Goal: Complete application form: Complete application form

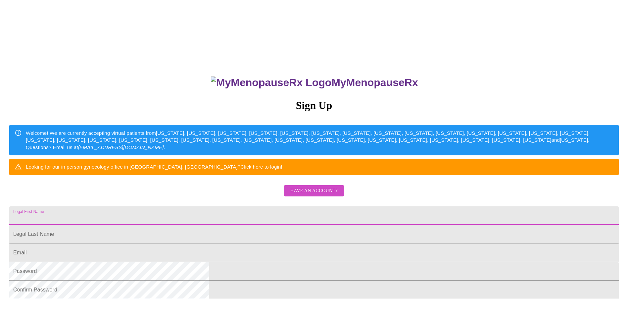
click at [307, 225] on input "Legal First Name" at bounding box center [313, 215] width 609 height 19
click at [441, 200] on div "MyMenopauseRx Sign Up Welcome! We are currently accepting virtual patients from…" at bounding box center [314, 192] width 623 height 379
click at [305, 195] on span "Have an account?" at bounding box center [313, 191] width 47 height 8
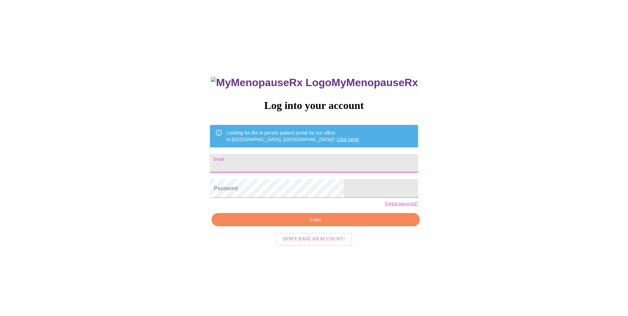
click at [268, 166] on input "Email" at bounding box center [314, 163] width 208 height 19
type input "[EMAIL_ADDRESS][DOMAIN_NAME]"
click at [295, 224] on span "Login" at bounding box center [315, 219] width 193 height 8
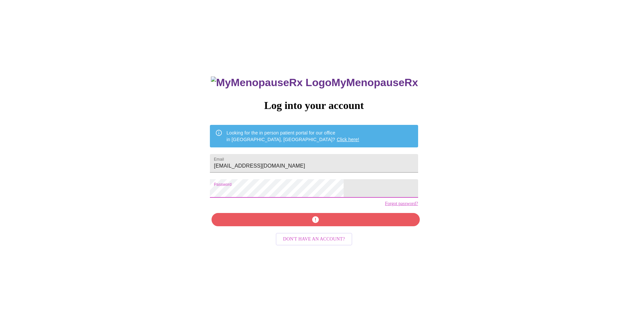
click at [200, 193] on div "MyMenopauseRx Log into your account Looking for the in person patient portal fo…" at bounding box center [314, 192] width 623 height 379
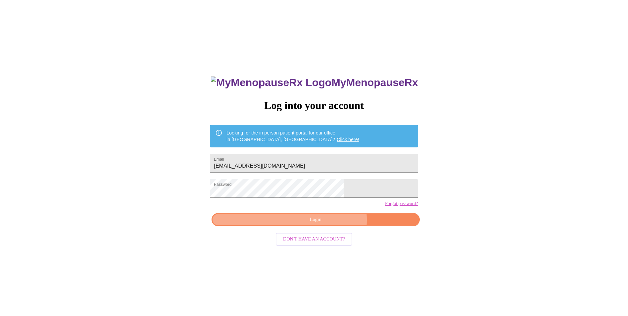
click at [327, 224] on span "Login" at bounding box center [315, 219] width 193 height 8
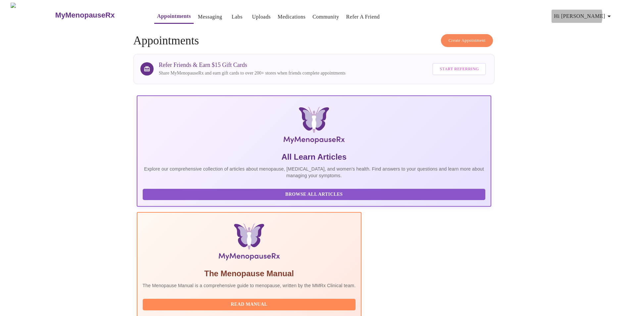
click at [604, 13] on span "Hi [PERSON_NAME]" at bounding box center [583, 16] width 59 height 9
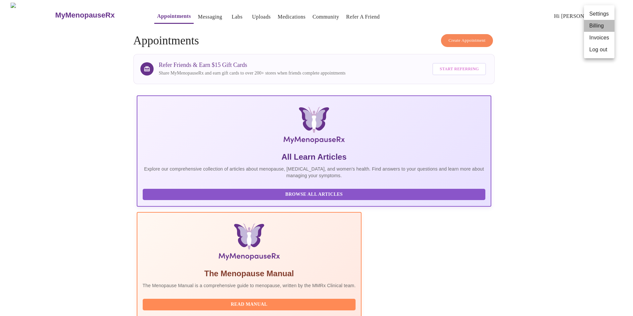
click at [593, 26] on li "Billing" at bounding box center [599, 26] width 30 height 12
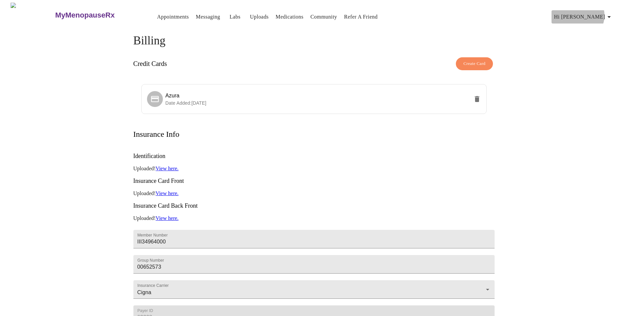
click at [605, 13] on span "Hi [PERSON_NAME]" at bounding box center [583, 16] width 59 height 9
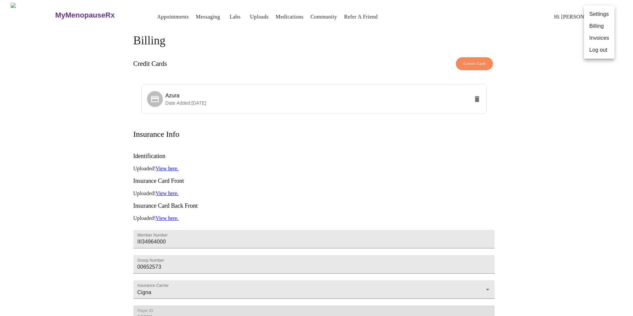
click at [604, 37] on li "Invoices" at bounding box center [599, 38] width 30 height 12
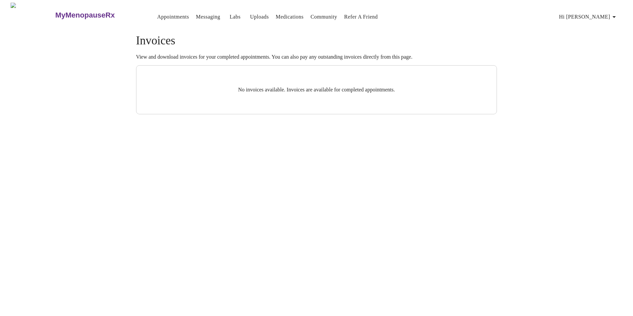
click at [612, 17] on span "Hi [PERSON_NAME]" at bounding box center [588, 16] width 59 height 9
click at [147, 13] on div at bounding box center [316, 158] width 633 height 316
click at [594, 14] on span "Hi [PERSON_NAME]" at bounding box center [588, 16] width 59 height 9
click at [185, 55] on div at bounding box center [316, 158] width 633 height 316
click at [158, 16] on link "Appointments" at bounding box center [173, 16] width 32 height 9
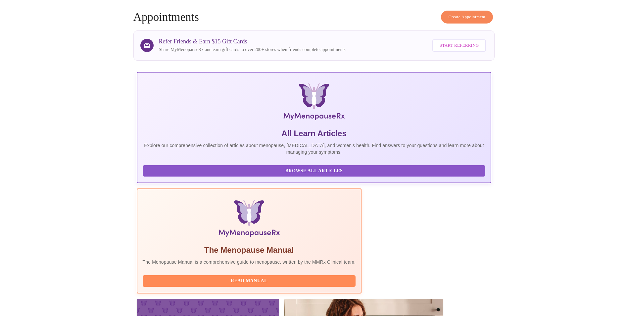
scroll to position [47, 0]
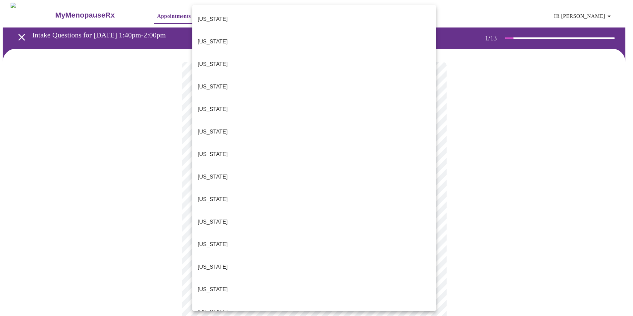
click at [325, 150] on body "MyMenopauseRx Appointments Messaging Labs Uploads Medications Community Refer a…" at bounding box center [317, 307] width 628 height 609
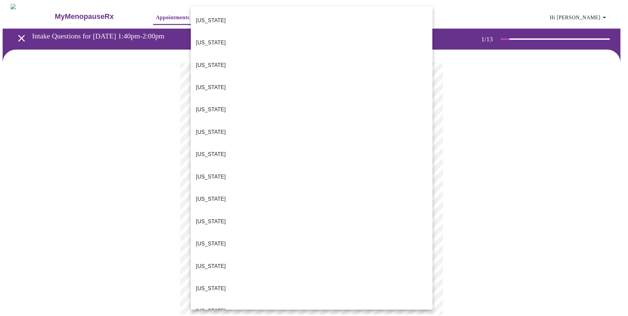
scroll to position [99, 0]
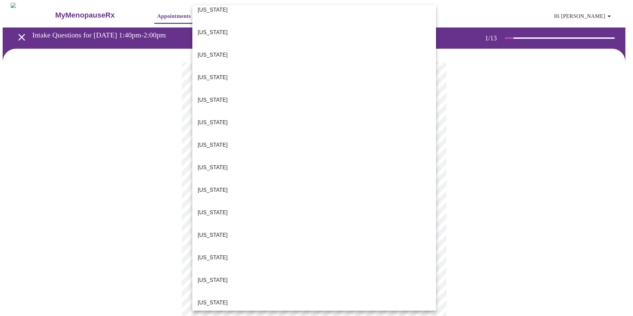
click at [305, 246] on li "[US_STATE]" at bounding box center [314, 257] width 244 height 23
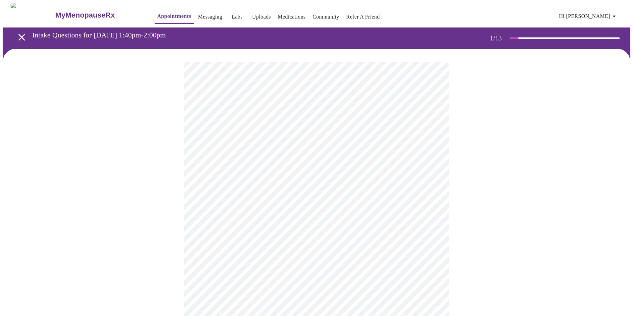
click at [304, 198] on body "MyMenopauseRx Appointments Messaging Labs Uploads Medications Community Refer a…" at bounding box center [317, 305] width 628 height 605
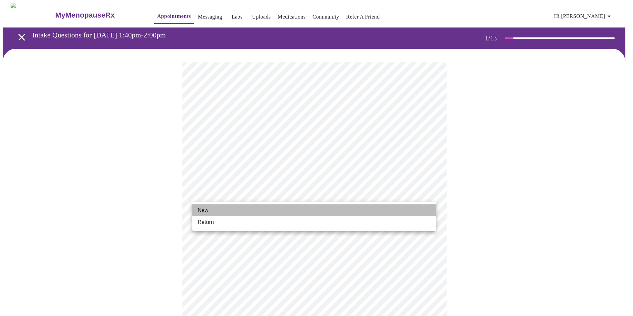
click at [302, 214] on li "New" at bounding box center [314, 210] width 244 height 12
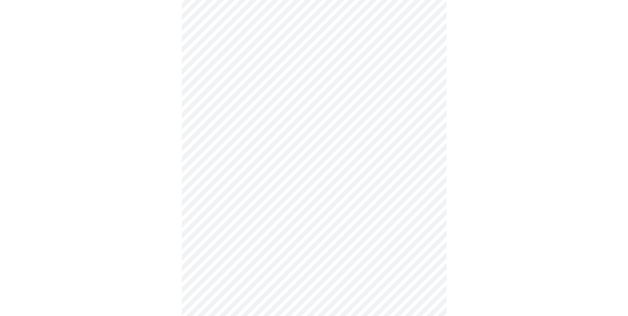
scroll to position [232, 0]
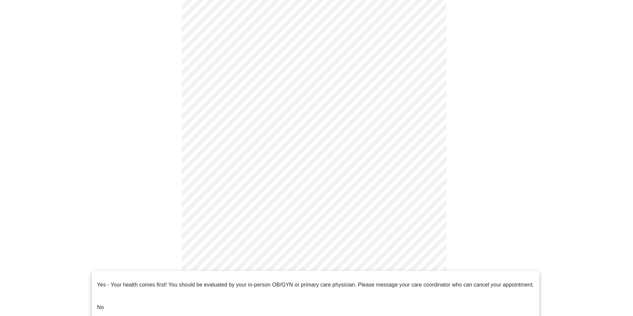
click at [201, 276] on body "MyMenopauseRx Appointments Messaging Labs Uploads Medications Community Refer a…" at bounding box center [317, 68] width 628 height 595
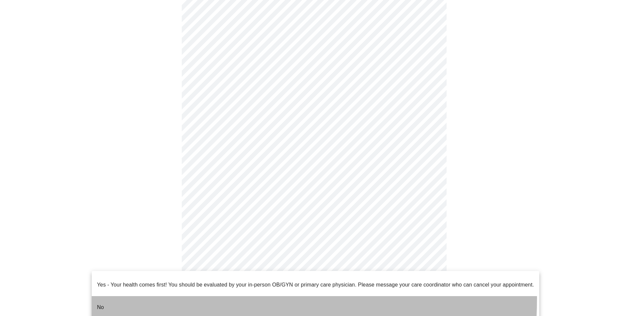
click at [161, 296] on li "No" at bounding box center [316, 307] width 448 height 23
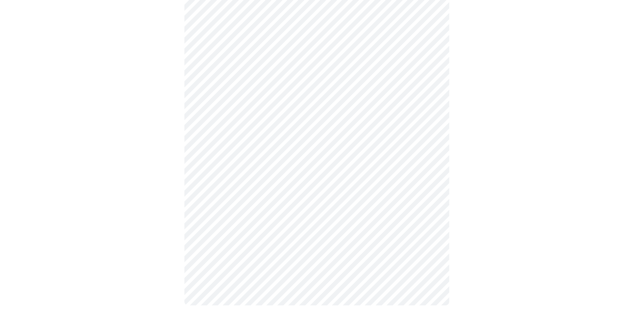
scroll to position [0, 0]
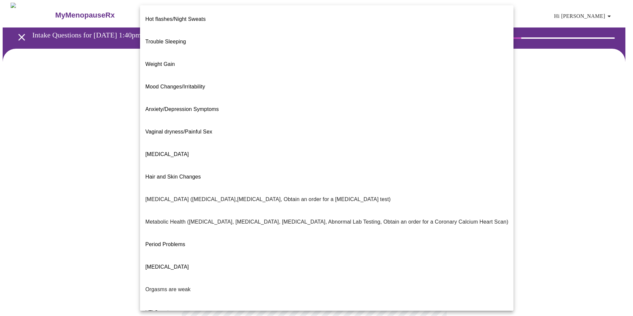
click at [299, 136] on body "MyMenopauseRx Appointments Messaging Labs Uploads Medications Community Refer a…" at bounding box center [317, 202] width 628 height 398
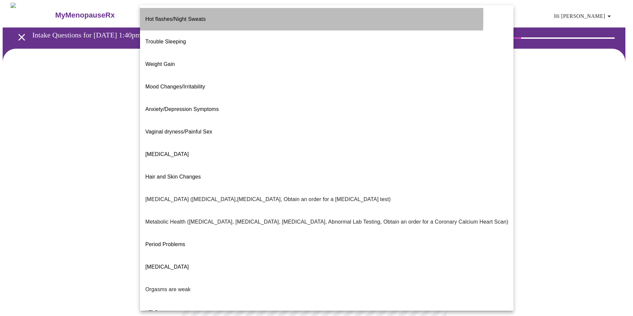
click at [159, 16] on span "Hot flashes/Night Sweats" at bounding box center [175, 19] width 60 height 6
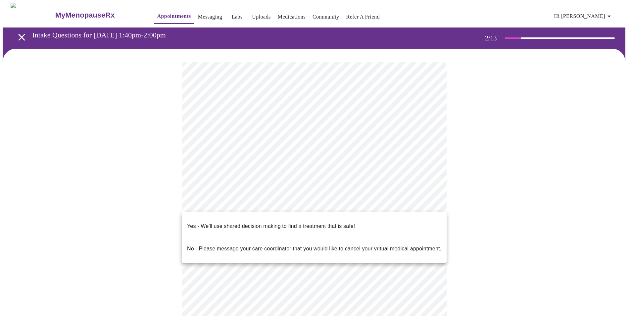
click at [260, 204] on body "MyMenopauseRx Appointments Messaging Labs Uploads Medications Community Refer a…" at bounding box center [317, 200] width 628 height 394
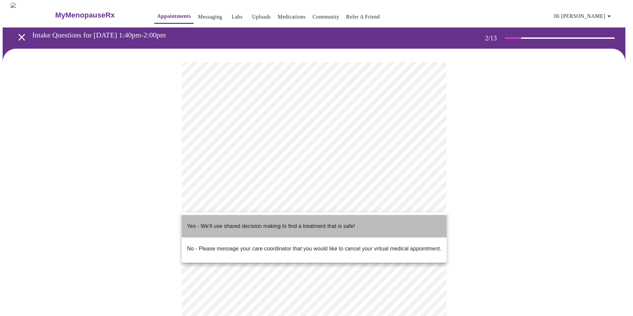
click at [256, 222] on p "Yes - We'll use shared decision making to find a treatment that is safe!" at bounding box center [271, 226] width 168 height 8
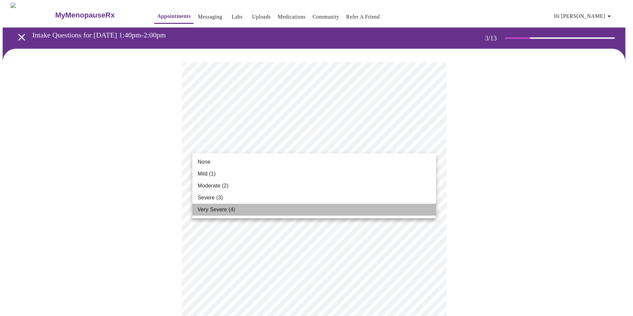
click at [280, 206] on li "Very Severe (4)" at bounding box center [314, 210] width 244 height 12
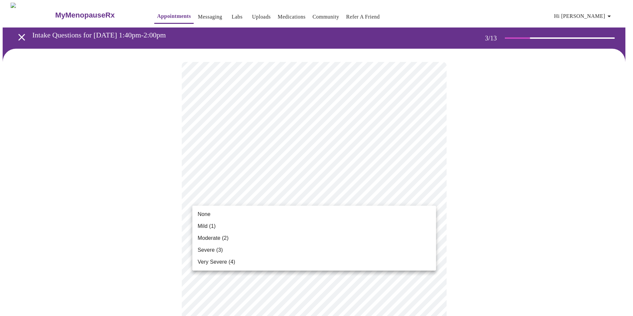
click at [231, 218] on li "None" at bounding box center [314, 214] width 244 height 12
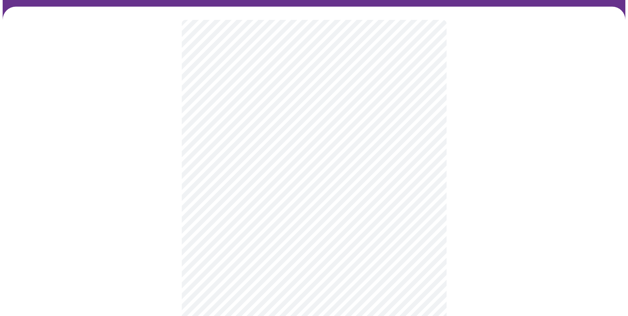
scroll to position [99, 0]
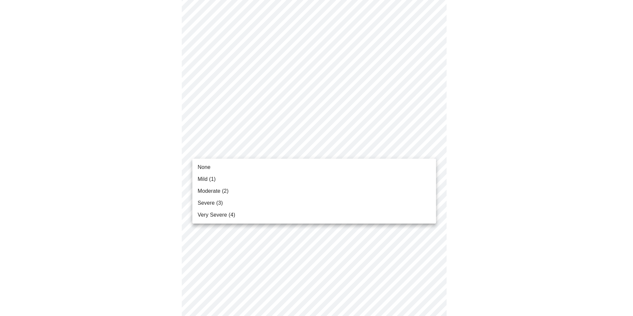
click at [261, 200] on li "Severe (3)" at bounding box center [314, 203] width 244 height 12
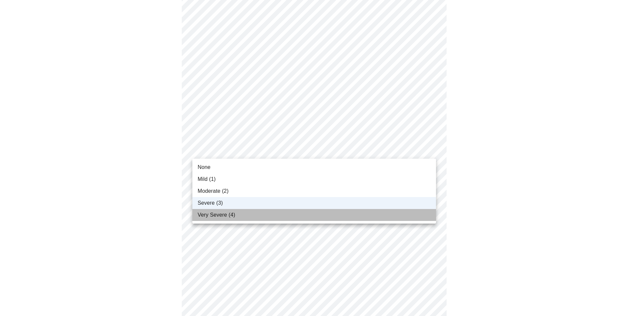
click at [242, 217] on li "Very Severe (4)" at bounding box center [314, 215] width 244 height 12
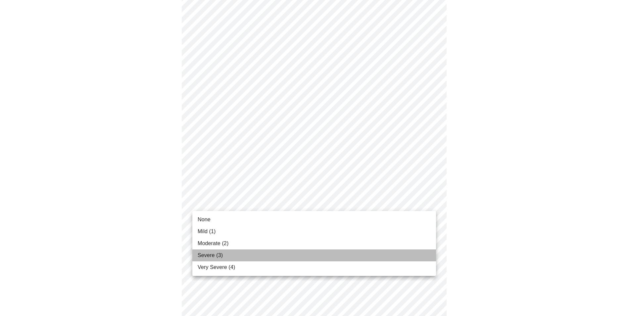
click at [222, 256] on li "Severe (3)" at bounding box center [314, 255] width 244 height 12
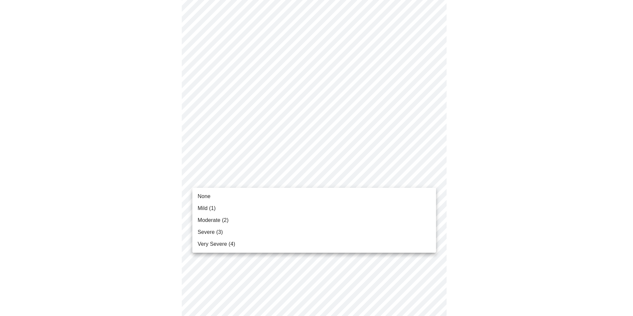
click at [243, 174] on body "MyMenopauseRx Appointments Messaging Labs Uploads Medications Community Refer a…" at bounding box center [317, 258] width 628 height 843
click at [232, 229] on li "Severe (3)" at bounding box center [314, 232] width 244 height 12
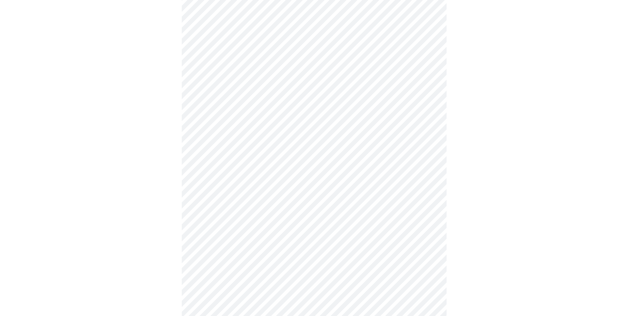
click at [173, 224] on div at bounding box center [314, 277] width 623 height 788
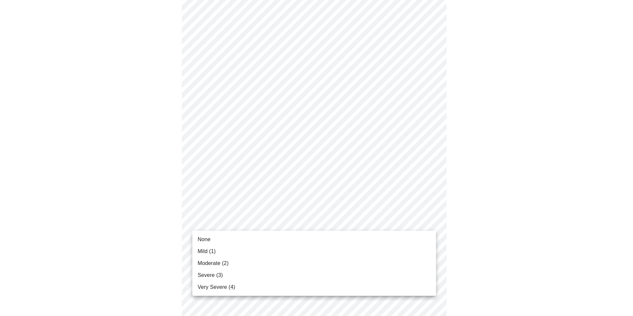
click at [209, 215] on body "MyMenopauseRx Appointments Messaging Labs Uploads Medications Community Refer a…" at bounding box center [317, 254] width 628 height 834
click at [207, 272] on span "Severe (3)" at bounding box center [210, 275] width 25 height 8
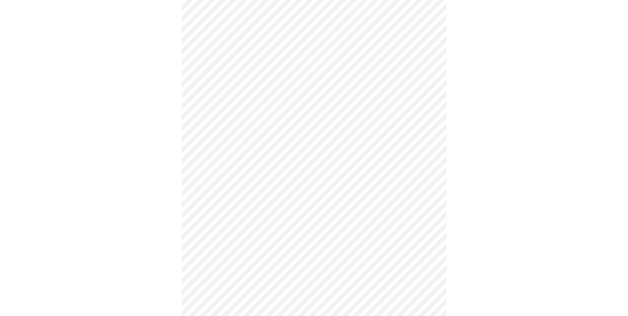
scroll to position [265, 0]
click at [258, 170] on body "MyMenopauseRx Appointments Messaging Labs Uploads Medications Community Refer a…" at bounding box center [314, 150] width 623 height 825
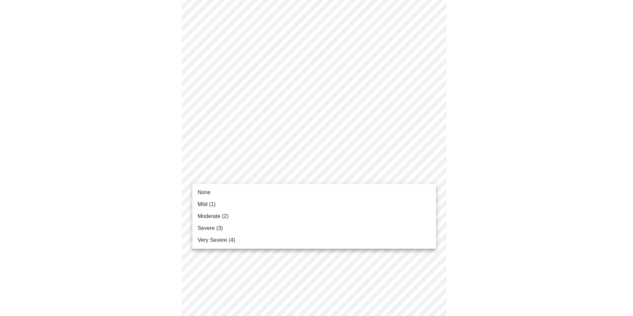
drag, startPoint x: 241, startPoint y: 227, endPoint x: 242, endPoint y: 240, distance: 12.3
click at [242, 240] on ul "None Mild (1) Moderate (2) Severe (3) Very Severe (4)" at bounding box center [314, 216] width 244 height 65
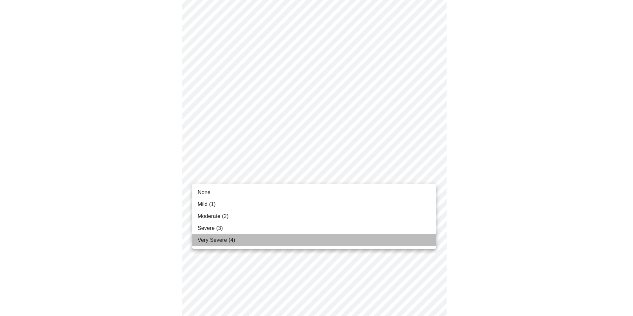
click at [242, 240] on li "Very Severe (4)" at bounding box center [314, 240] width 244 height 12
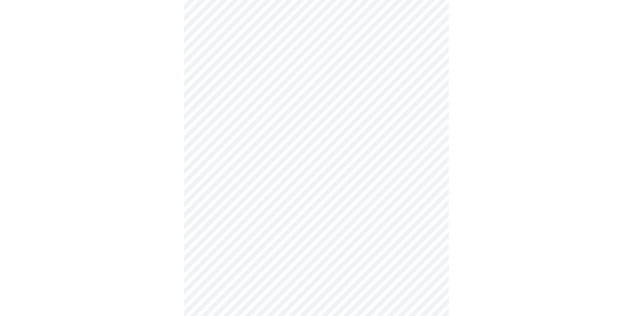
click at [219, 229] on body "MyMenopauseRx Appointments Messaging Labs Uploads Medications Community Refer a…" at bounding box center [317, 146] width 628 height 816
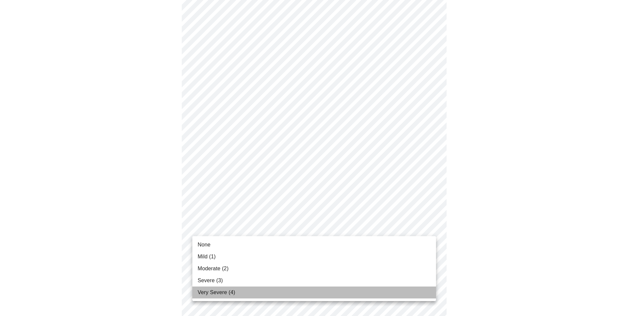
click at [222, 297] on li "Very Severe (4)" at bounding box center [314, 292] width 244 height 12
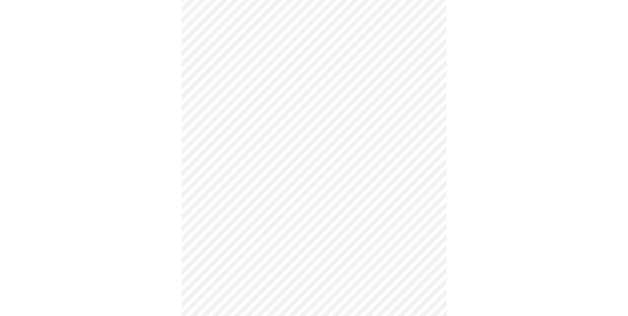
scroll to position [364, 0]
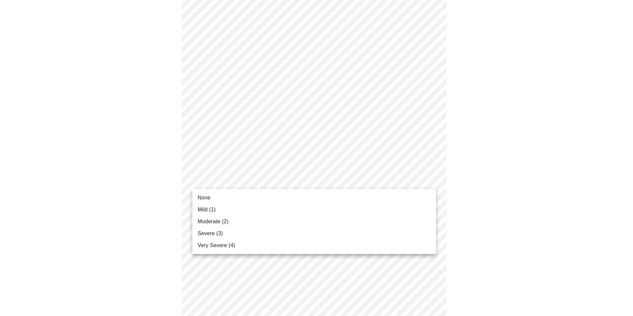
click at [269, 178] on body "MyMenopauseRx Appointments Messaging Labs Uploads Medications Community Refer a…" at bounding box center [317, 42] width 628 height 806
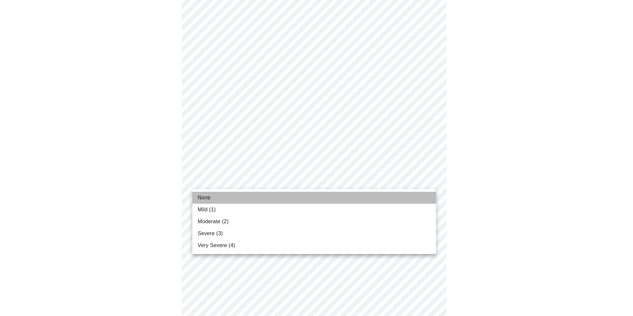
click at [260, 199] on li "None" at bounding box center [314, 198] width 244 height 12
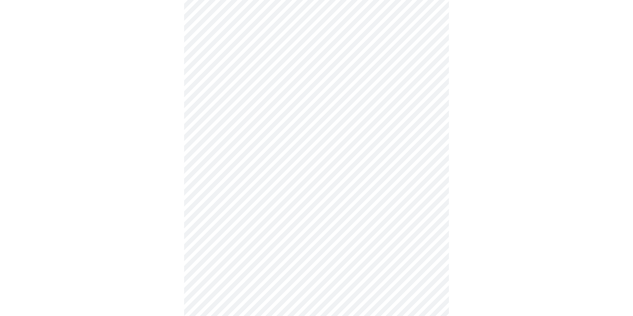
click at [271, 237] on body "MyMenopauseRx Appointments Messaging Labs Uploads Medications Community Refer a…" at bounding box center [317, 37] width 628 height 797
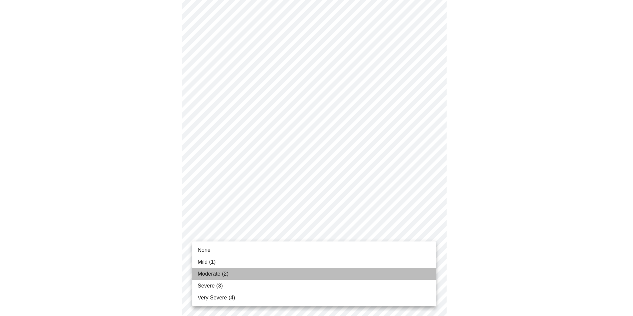
click at [263, 269] on li "Moderate (2)" at bounding box center [314, 274] width 244 height 12
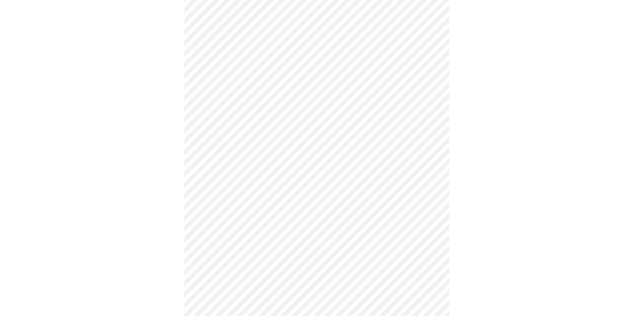
scroll to position [463, 0]
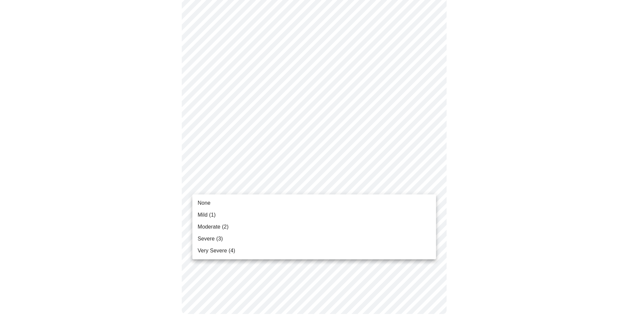
drag, startPoint x: 235, startPoint y: 240, endPoint x: 242, endPoint y: 226, distance: 15.5
click at [242, 226] on ul "None Mild (1) Moderate (2) Severe (3) Very Severe (4)" at bounding box center [314, 226] width 244 height 65
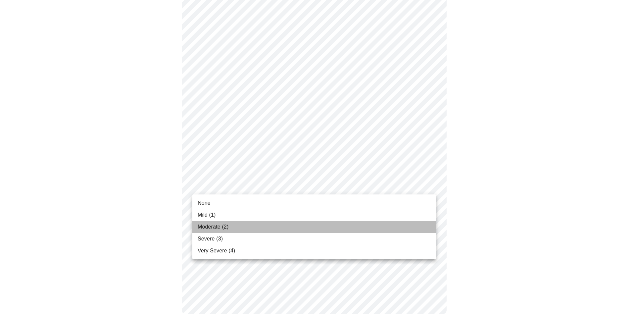
click at [242, 226] on li "Moderate (2)" at bounding box center [314, 227] width 244 height 12
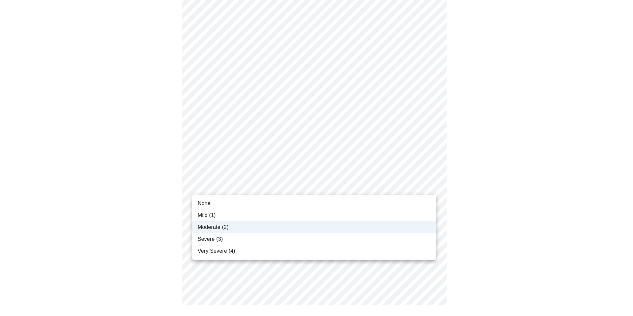
click at [257, 240] on li "Severe (3)" at bounding box center [314, 239] width 244 height 12
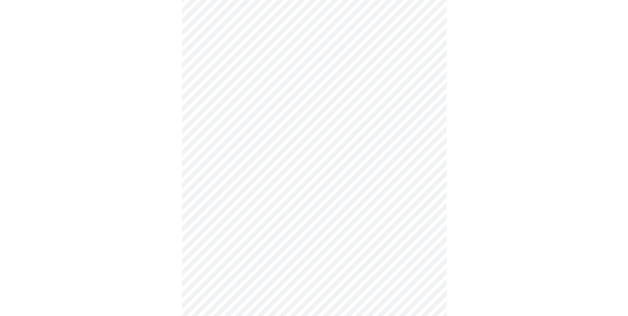
scroll to position [265, 0]
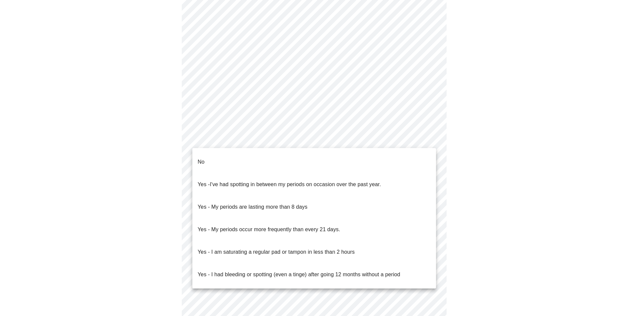
click at [275, 143] on body "MyMenopauseRx Appointments Messaging Labs Uploads Medications Community Refer a…" at bounding box center [317, 64] width 628 height 653
click at [269, 156] on li "No" at bounding box center [314, 162] width 244 height 23
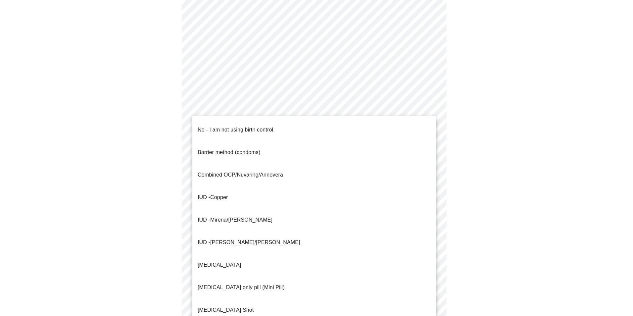
click at [241, 188] on body "MyMenopauseRx Appointments Messaging Labs Uploads Medications Community Refer a…" at bounding box center [317, 62] width 628 height 649
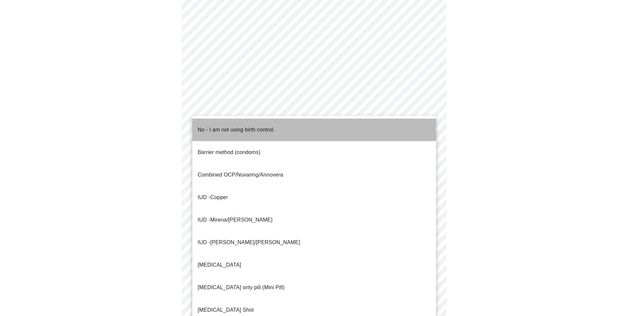
click at [236, 127] on p "No - I am not using birth control." at bounding box center [236, 130] width 77 height 8
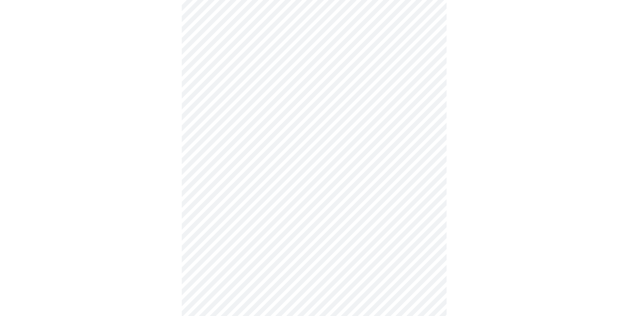
scroll to position [298, 0]
click at [214, 205] on body "MyMenopauseRx Appointments Messaging Labs Uploads Medications Community Refer a…" at bounding box center [314, 27] width 623 height 645
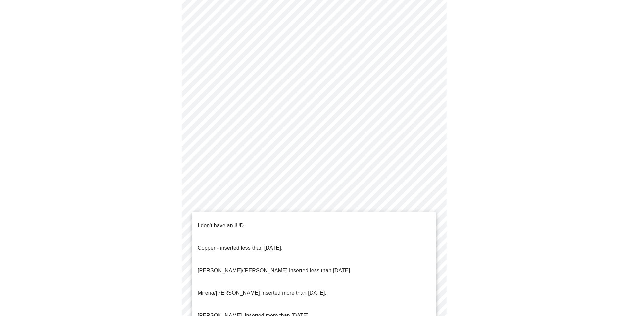
click at [214, 221] on p "I don't have an IUD." at bounding box center [222, 225] width 48 height 8
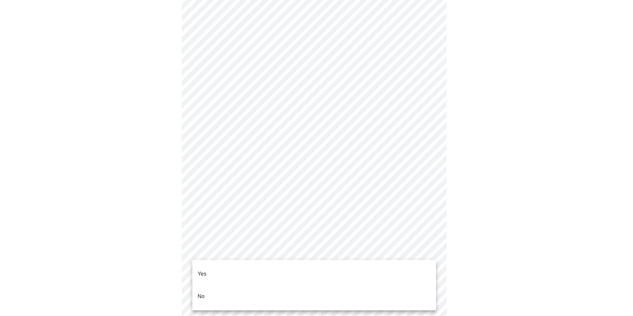
click at [214, 254] on body "MyMenopauseRx Appointments Messaging Labs Uploads Medications Community Refer a…" at bounding box center [317, 25] width 628 height 641
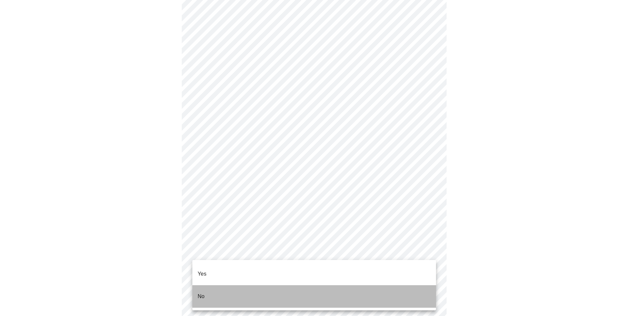
click at [213, 290] on li "No" at bounding box center [314, 296] width 244 height 23
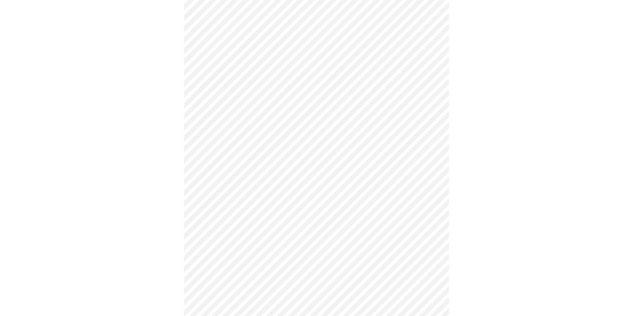
click at [295, 254] on body "MyMenopauseRx Appointments Messaging Labs Uploads Medications Community Refer a…" at bounding box center [317, 24] width 628 height 638
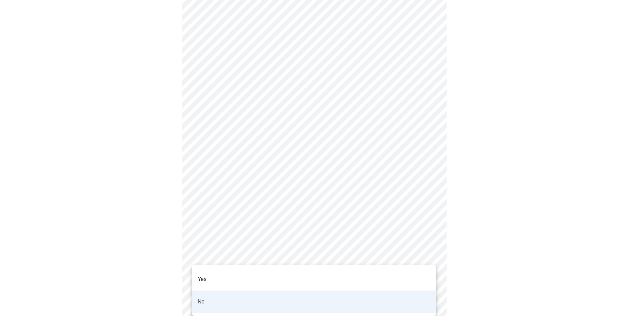
click at [582, 224] on div at bounding box center [316, 158] width 633 height 316
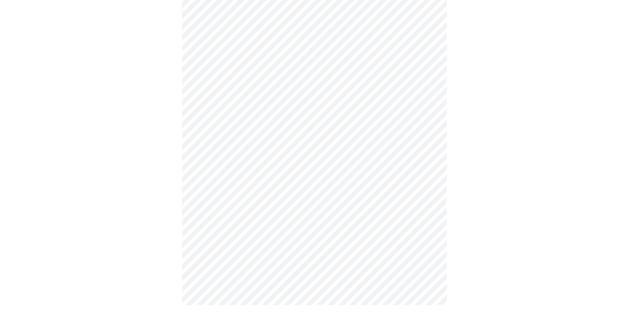
scroll to position [0, 0]
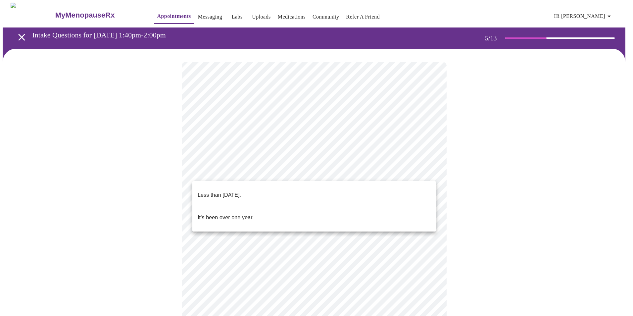
click at [288, 168] on body "MyMenopauseRx Appointments Messaging Labs Uploads Medications Community Refer a…" at bounding box center [317, 271] width 628 height 536
click at [284, 186] on li "Less than [DATE]." at bounding box center [314, 195] width 244 height 23
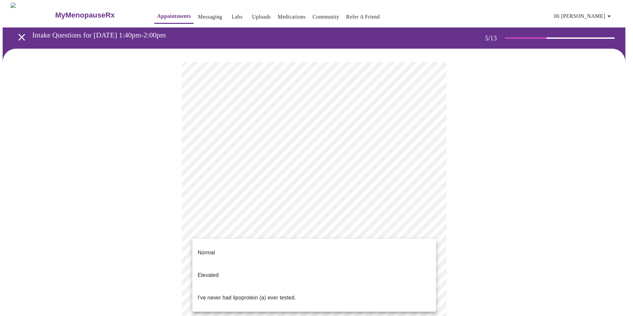
click at [266, 234] on body "MyMenopauseRx Appointments Messaging Labs Uploads Medications Community Refer a…" at bounding box center [317, 269] width 628 height 532
click at [263, 243] on li "Normal" at bounding box center [314, 252] width 244 height 23
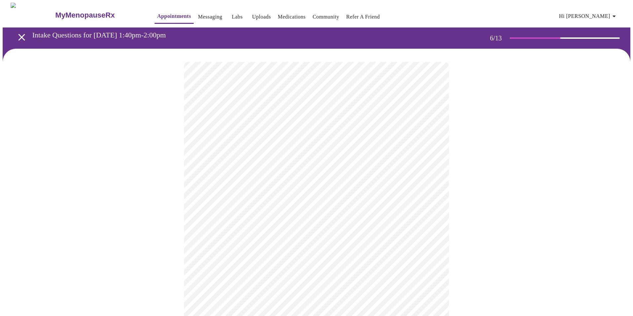
click at [211, 190] on body "MyMenopauseRx Appointments Messaging Labs Uploads Medications Community Refer a…" at bounding box center [317, 180] width 628 height 354
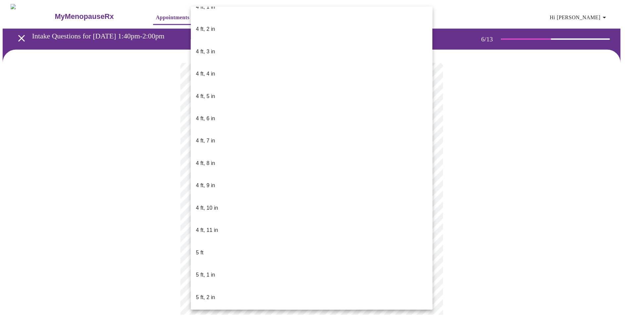
scroll to position [364, 0]
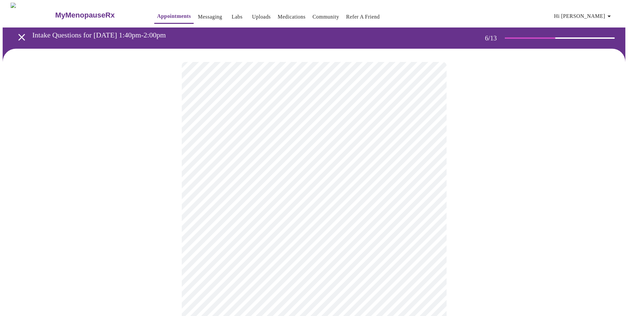
click at [554, 244] on div at bounding box center [314, 193] width 623 height 289
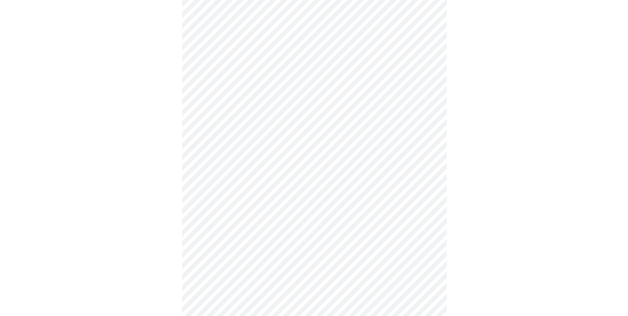
scroll to position [1614, 0]
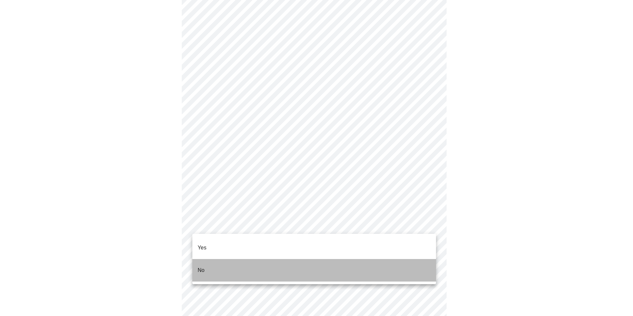
click at [264, 263] on li "No" at bounding box center [314, 270] width 244 height 23
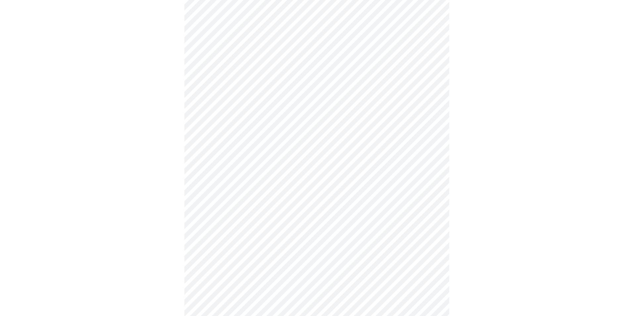
scroll to position [331, 0]
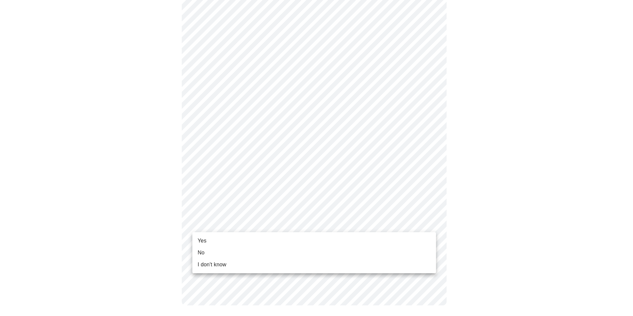
click at [252, 250] on li "No" at bounding box center [314, 253] width 244 height 12
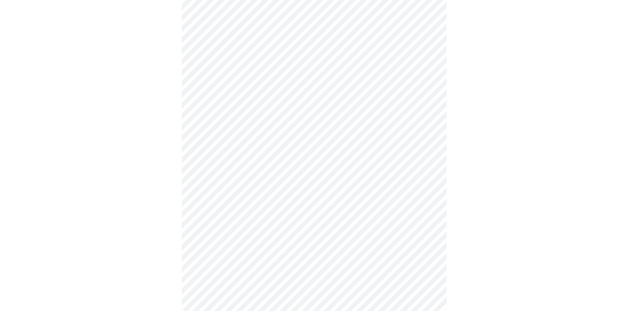
scroll to position [0, 0]
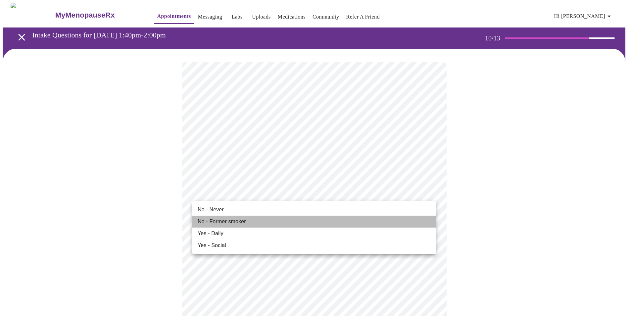
click at [314, 221] on li "No - Former smoker" at bounding box center [314, 221] width 244 height 12
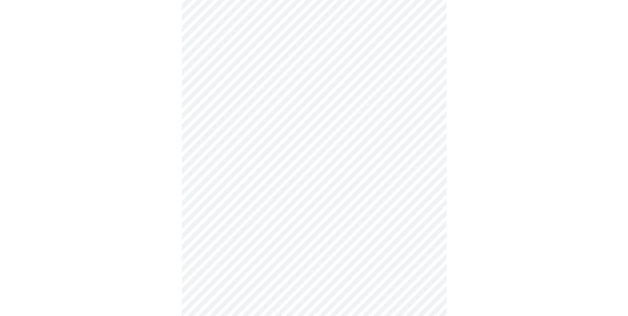
scroll to position [397, 0]
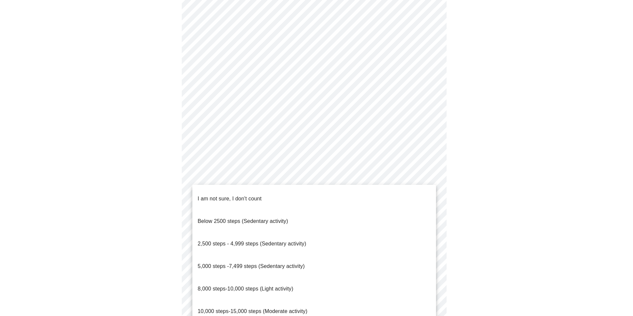
click at [246, 269] on body "MyMenopauseRx Appointments Messaging Labs Uploads Medications Community Refer a…" at bounding box center [317, 38] width 628 height 867
click at [246, 217] on p "Below 2500 steps (Sedentary activity)" at bounding box center [243, 221] width 90 height 8
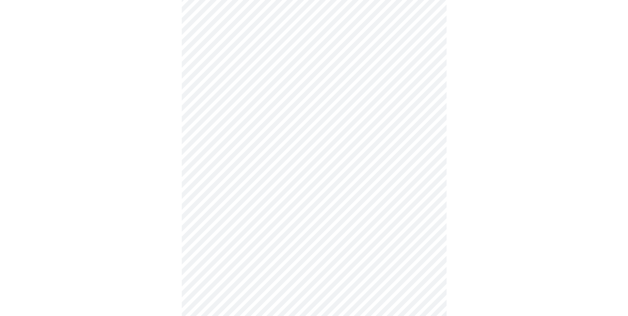
scroll to position [497, 0]
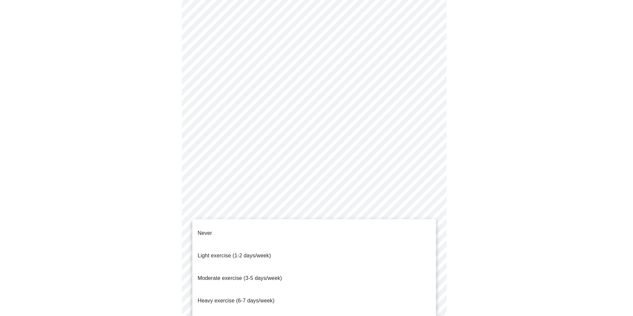
click at [295, 173] on div at bounding box center [316, 158] width 633 height 316
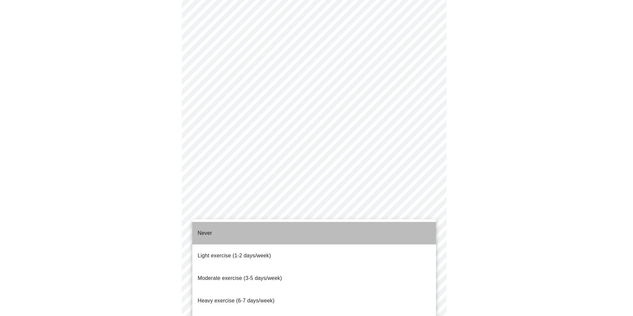
click at [275, 228] on li "Never" at bounding box center [314, 233] width 244 height 23
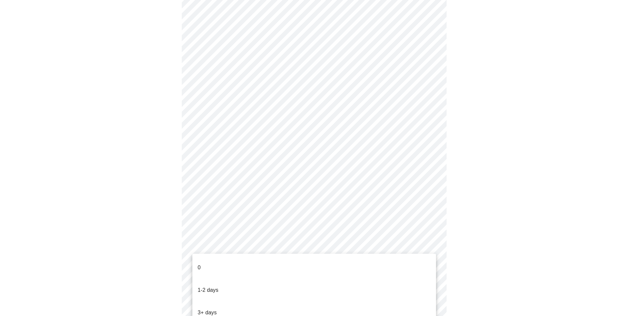
click at [281, 268] on li "0" at bounding box center [314, 267] width 244 height 23
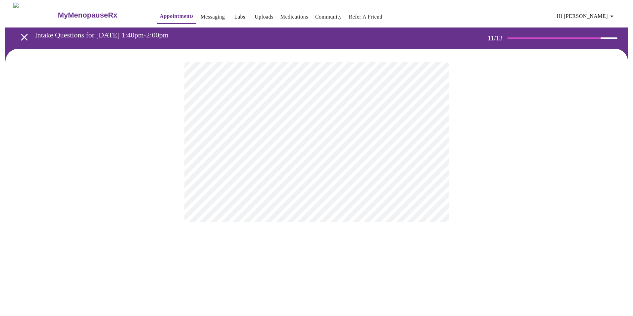
scroll to position [0, 0]
click at [347, 143] on body "MyMenopauseRx Appointments Messaging Labs Uploads Medications Community Refer a…" at bounding box center [317, 113] width 628 height 220
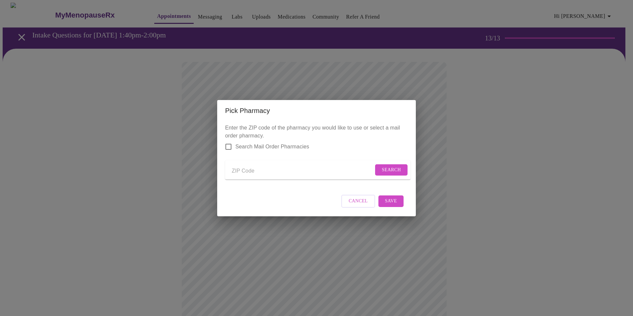
click at [258, 168] on input "Send a message to your care team" at bounding box center [303, 171] width 142 height 11
type input "66049"
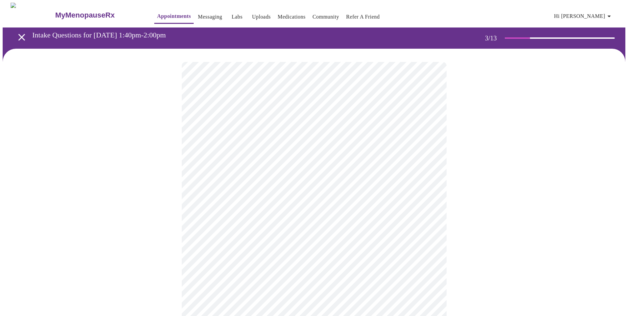
drag, startPoint x: 531, startPoint y: 35, endPoint x: 598, endPoint y: 40, distance: 66.7
click at [598, 38] on div "3 / 13" at bounding box center [551, 38] width 132 height 21
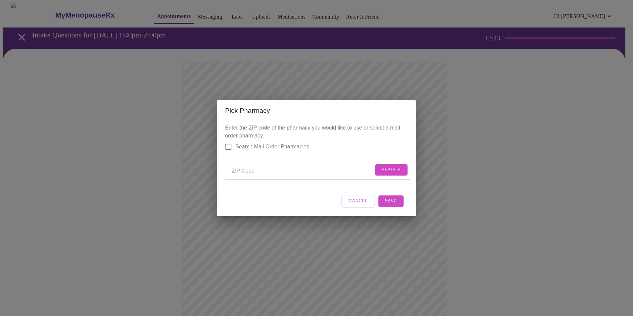
click at [236, 168] on input "Send a message to your care team" at bounding box center [303, 171] width 142 height 11
type input "66049"
click at [388, 171] on span "Search" at bounding box center [391, 170] width 19 height 8
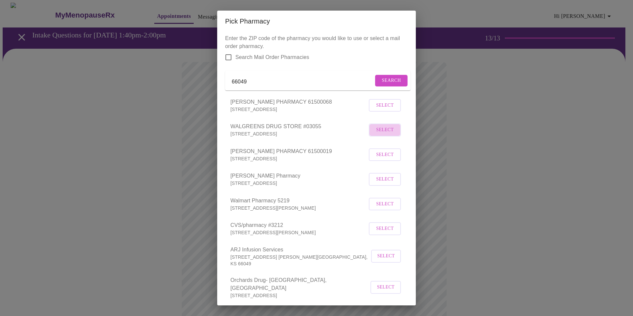
click at [379, 134] on span "Select" at bounding box center [385, 130] width 18 height 8
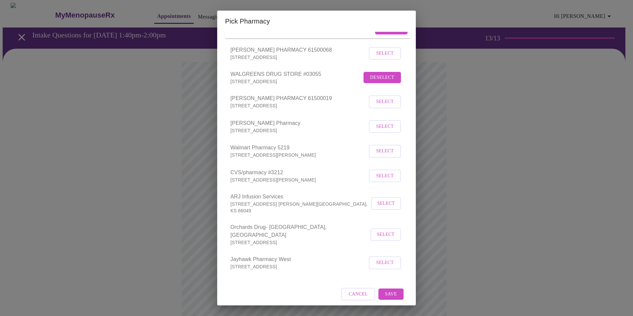
click at [378, 234] on span "Select" at bounding box center [386, 234] width 16 height 8
click at [386, 291] on span "Save" at bounding box center [391, 295] width 12 height 8
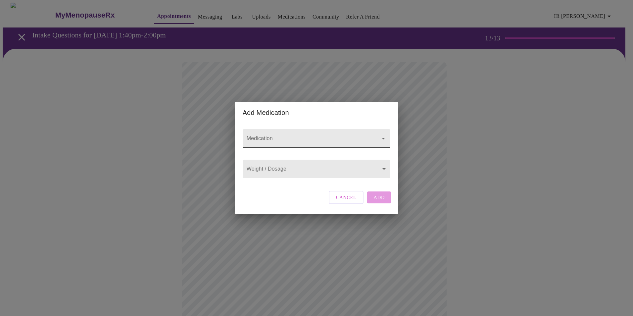
click at [330, 135] on input "Medication" at bounding box center [306, 141] width 123 height 12
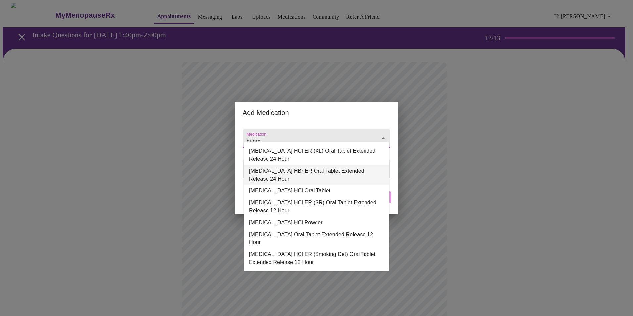
click at [319, 174] on li "buPROPion HBr ER Oral Tablet Extended Release 24 Hour" at bounding box center [317, 175] width 146 height 20
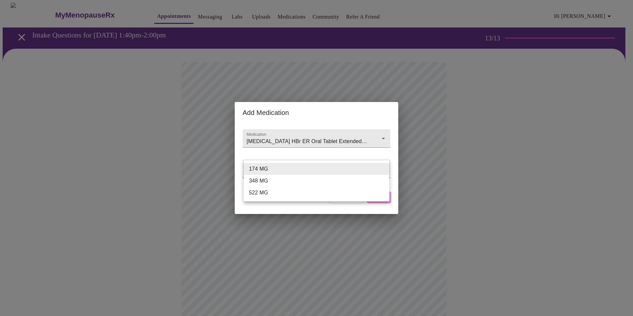
click at [319, 174] on body "MyMenopauseRx Appointments Messaging Labs Uploads Medications Community Refer a…" at bounding box center [317, 252] width 628 height 498
click at [337, 133] on div at bounding box center [316, 158] width 633 height 316
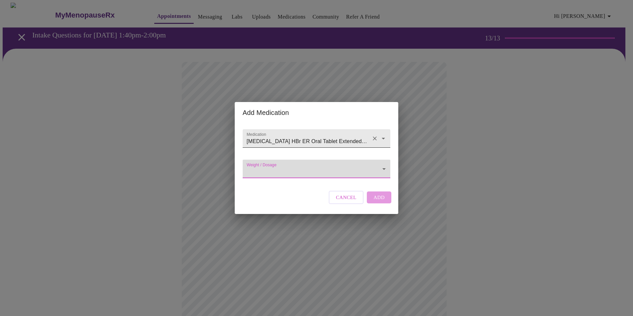
click at [384, 134] on icon "Open" at bounding box center [383, 138] width 8 height 8
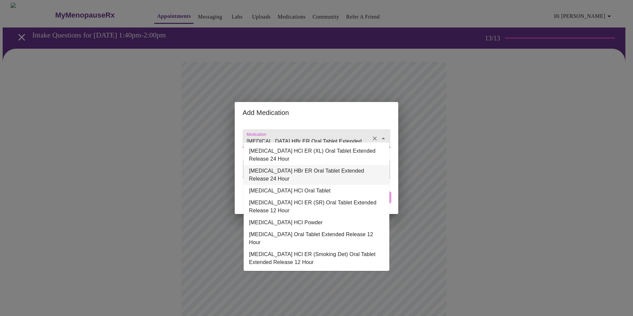
scroll to position [0, 18]
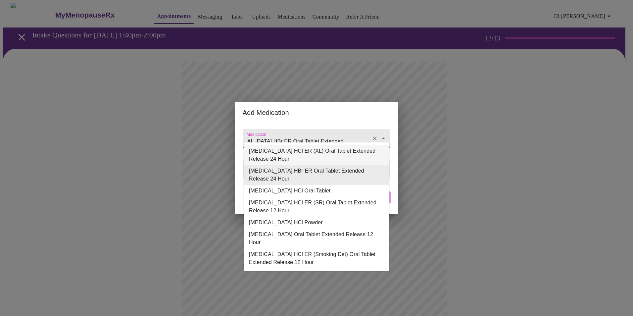
click at [377, 153] on li "buPROPion HCl ER (XL) Oral Tablet Extended Release 24 Hour" at bounding box center [317, 155] width 146 height 20
type input "buPROPion HCl ER (XL) Oral Tablet Extended Release 24 Hour"
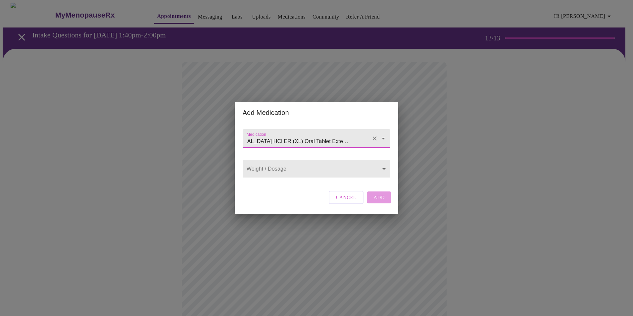
click at [369, 166] on body "MyMenopauseRx Appointments Messaging Labs Uploads Medications Community Refer a…" at bounding box center [317, 252] width 628 height 498
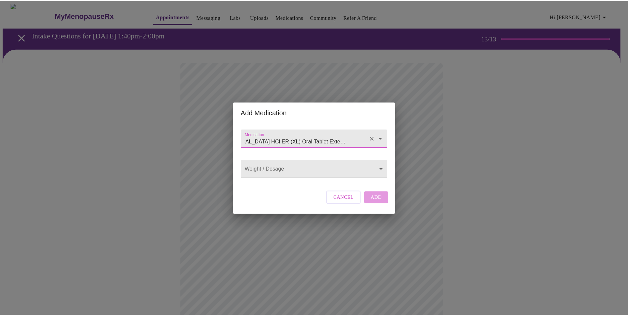
scroll to position [0, 0]
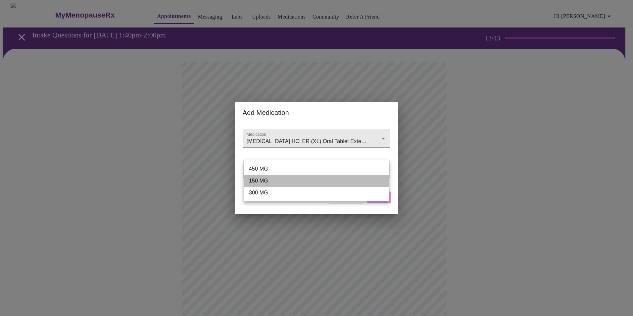
click at [322, 185] on li "150 MG" at bounding box center [317, 181] width 146 height 12
type input "150 MG"
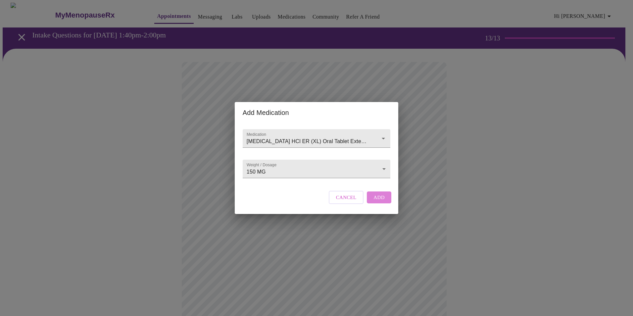
click at [377, 202] on span "Add" at bounding box center [378, 197] width 11 height 9
click at [276, 136] on input "Medication" at bounding box center [306, 141] width 123 height 12
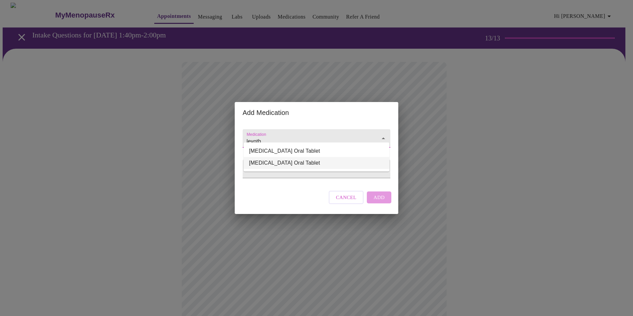
click at [278, 161] on li "Levothyroxine Sodium Oral Tablet" at bounding box center [317, 163] width 146 height 12
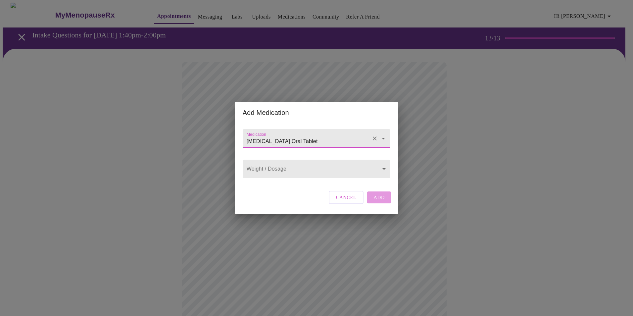
type input "Levothyroxine Sodium Oral Tablet"
click at [281, 170] on body "MyMenopauseRx Appointments Messaging Labs Uploads Medications Community Refer a…" at bounding box center [317, 259] width 628 height 512
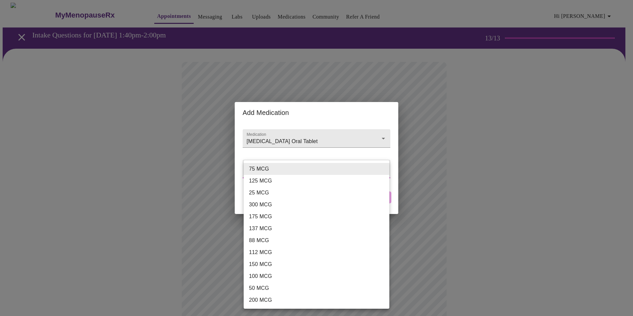
click at [267, 236] on li "88 MCG" at bounding box center [317, 240] width 146 height 12
type input "88 MCG"
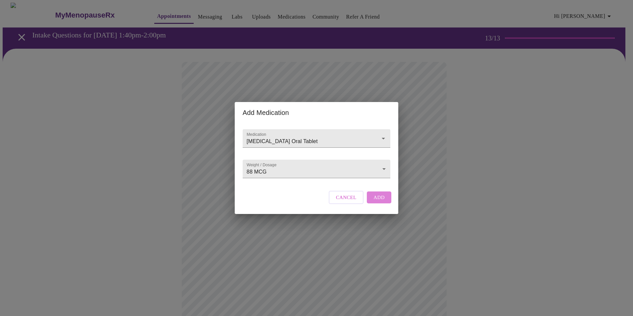
click at [384, 202] on span "Add" at bounding box center [378, 197] width 11 height 9
click at [304, 135] on input "Medication" at bounding box center [306, 141] width 123 height 12
click at [379, 134] on icon "Close" at bounding box center [383, 138] width 8 height 8
click at [383, 138] on icon "Open" at bounding box center [383, 139] width 3 height 2
type input "v"
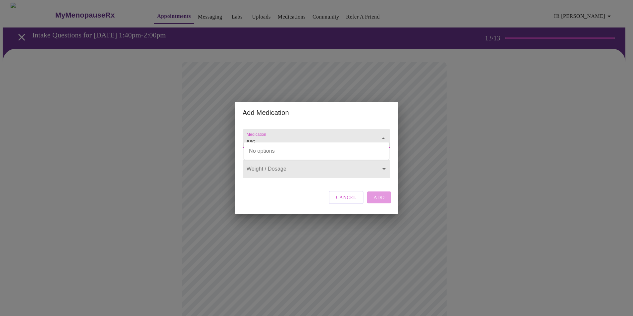
click at [315, 135] on input "esc" at bounding box center [306, 141] width 123 height 12
type input "esc"
click at [301, 137] on input "Medication" at bounding box center [306, 141] width 123 height 12
type input "esc"
click at [281, 198] on div "Medication Weight / Dosage ​ Cancel Add" at bounding box center [316, 168] width 153 height 91
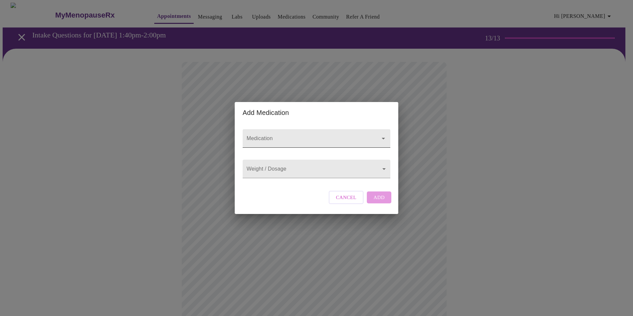
click at [277, 135] on input "Medication" at bounding box center [306, 141] width 123 height 12
click at [283, 135] on input "esc" at bounding box center [306, 141] width 123 height 12
type input "esc"
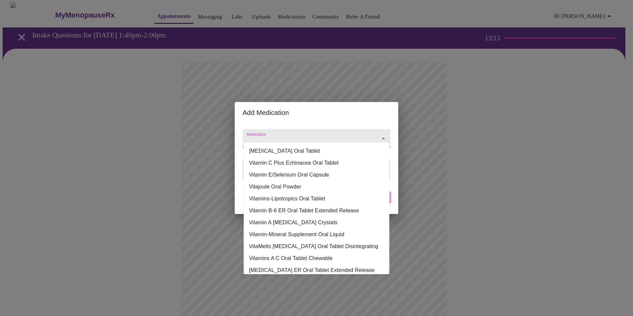
click at [277, 136] on input "Medication" at bounding box center [306, 141] width 123 height 12
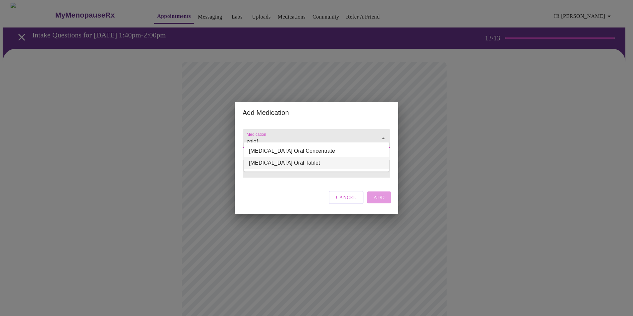
click at [274, 164] on li "Zoloft Oral Tablet" at bounding box center [317, 163] width 146 height 12
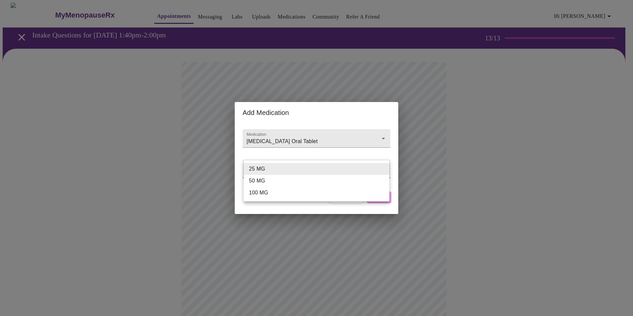
click at [274, 166] on body "MyMenopauseRx Appointments Messaging Labs Uploads Medications Community Refer a…" at bounding box center [317, 271] width 628 height 537
click at [290, 139] on div at bounding box center [316, 158] width 633 height 316
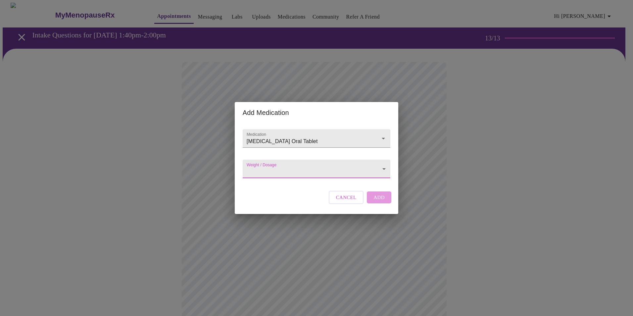
click at [291, 136] on input "Zoloft Oral Tablet" at bounding box center [306, 141] width 123 height 12
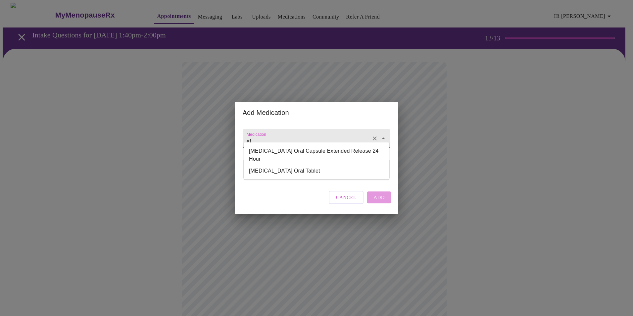
type input "e"
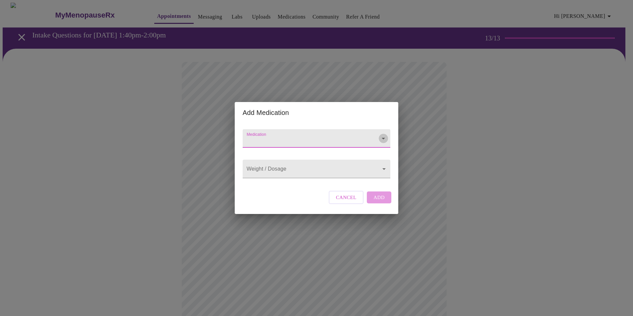
click at [384, 134] on icon "Open" at bounding box center [383, 138] width 8 height 8
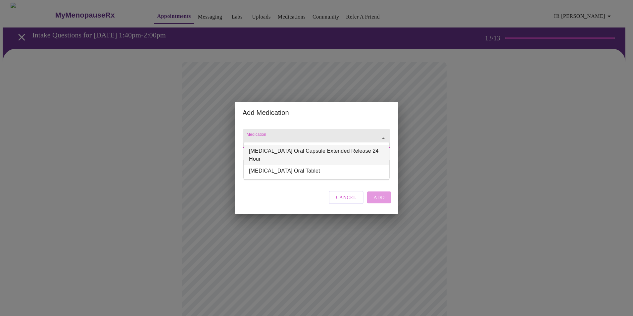
click at [479, 126] on div "Add Medication Medication Weight / Dosage ​ Cancel Add" at bounding box center [316, 158] width 633 height 316
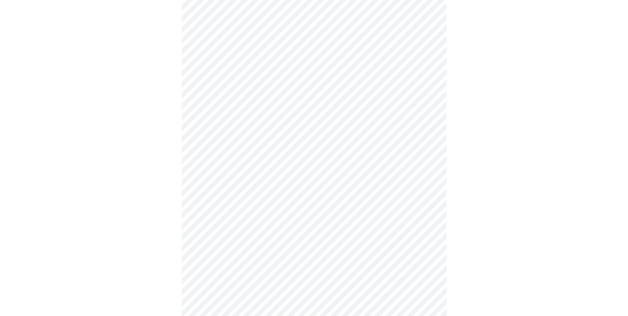
scroll to position [221, 0]
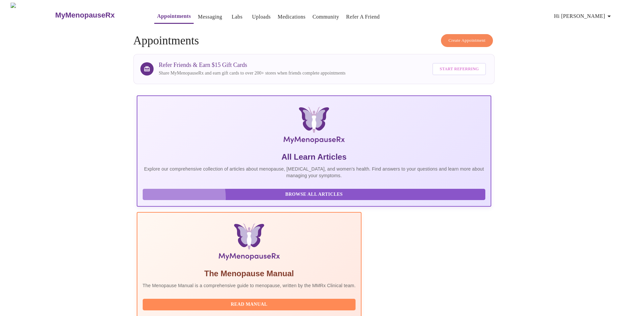
click at [170, 199] on span "Browse All Articles" at bounding box center [314, 194] width 330 height 8
